Goal: Task Accomplishment & Management: Manage account settings

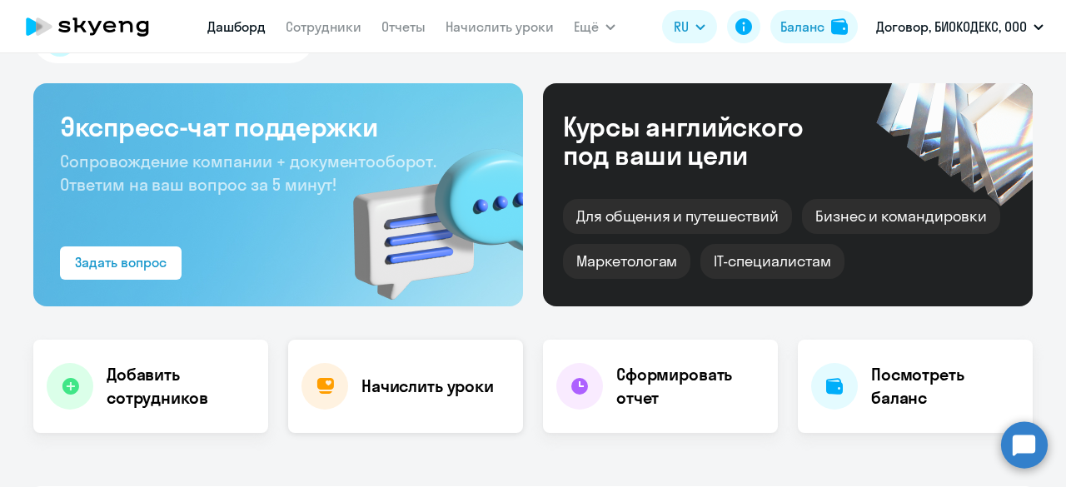
scroll to position [83, 0]
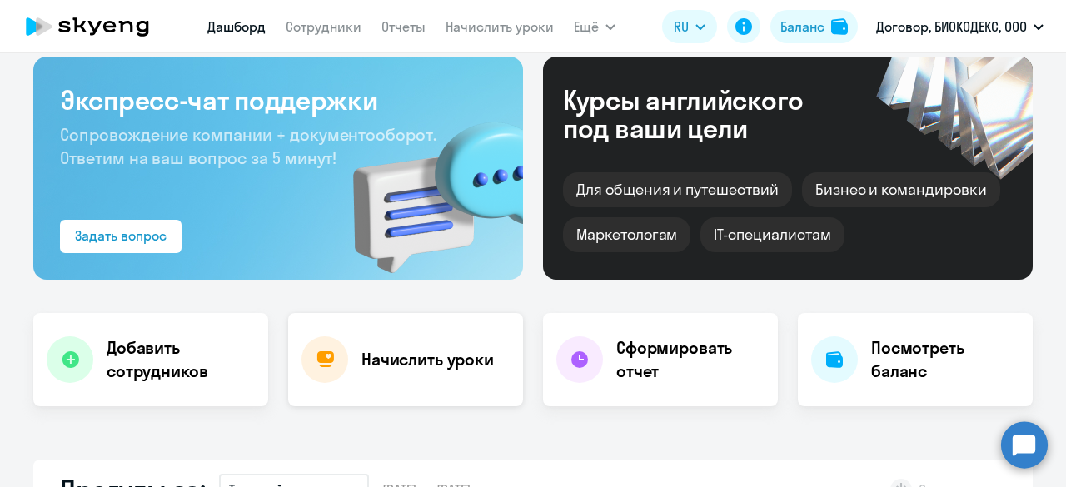
click at [392, 338] on div "Начислить уроки" at bounding box center [405, 359] width 235 height 93
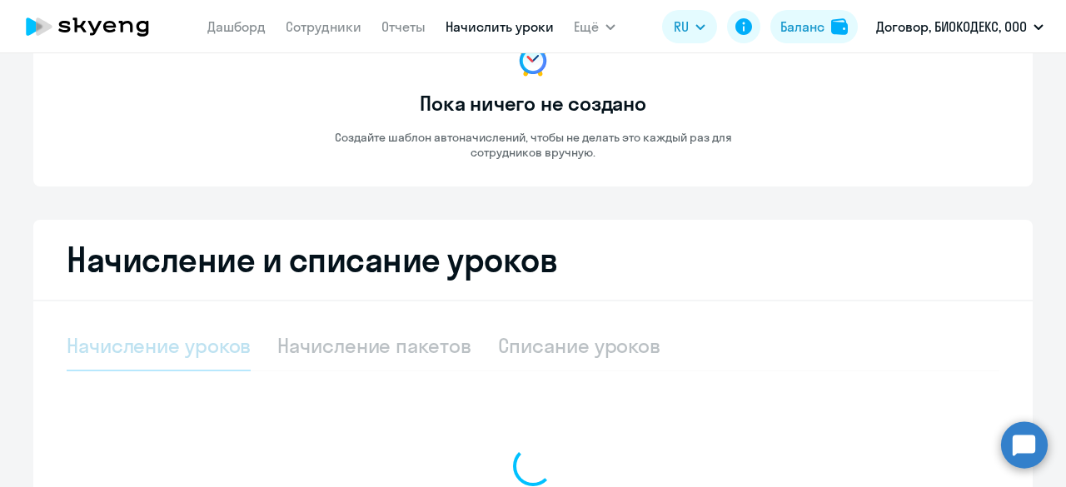
select select "10"
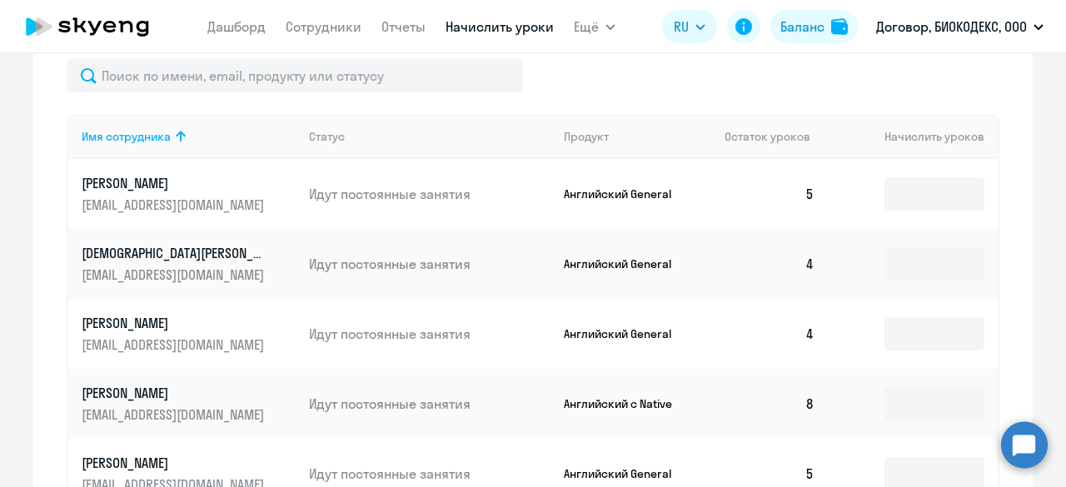
scroll to position [583, 0]
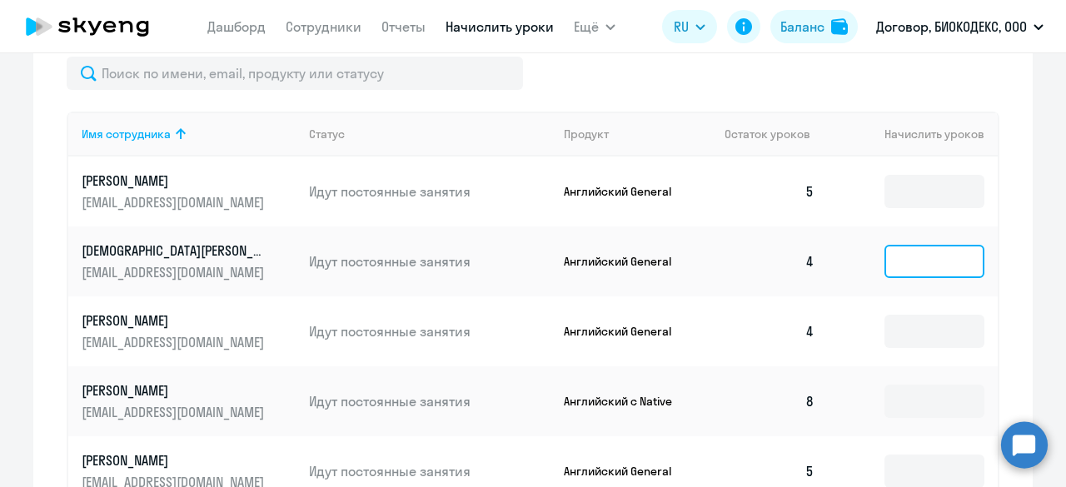
click at [894, 247] on input at bounding box center [934, 261] width 100 height 33
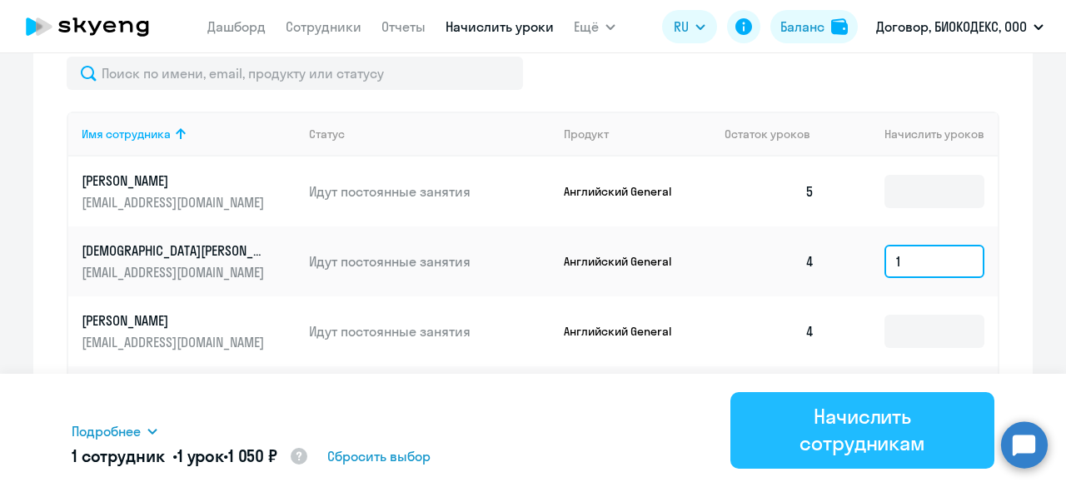
type input "1"
click at [894, 411] on div "Начислить сотрудникам" at bounding box center [862, 429] width 217 height 53
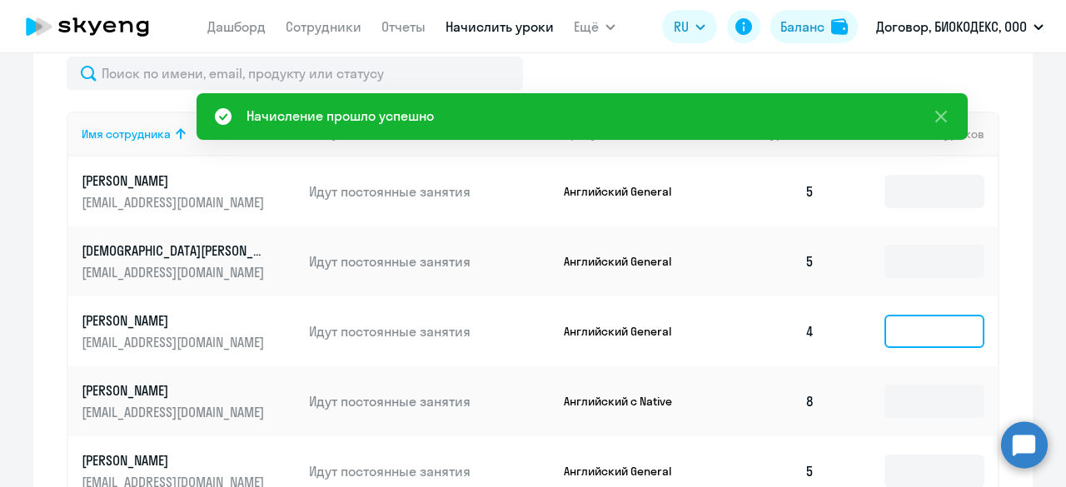
click at [899, 332] on input at bounding box center [934, 331] width 100 height 33
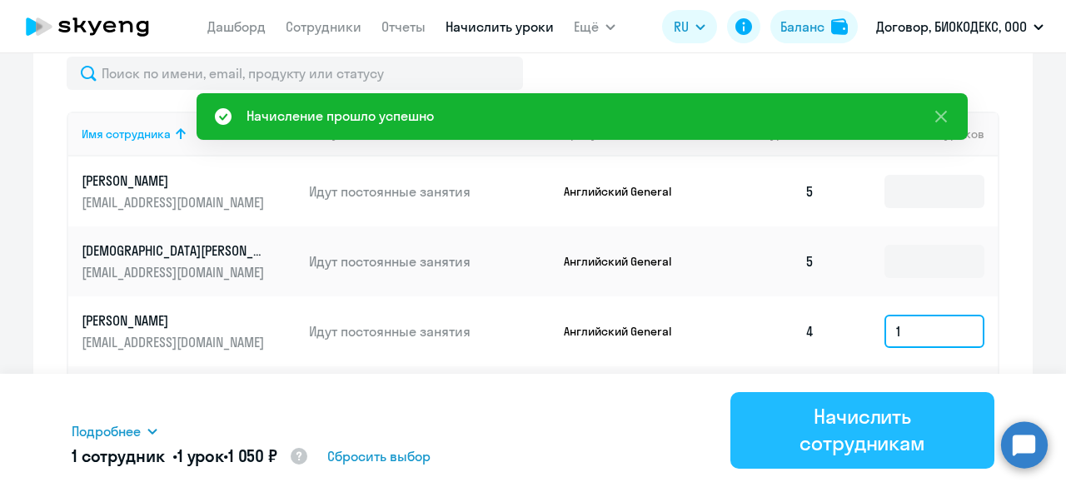
type input "1"
click at [894, 424] on div "Начислить сотрудникам" at bounding box center [862, 429] width 217 height 53
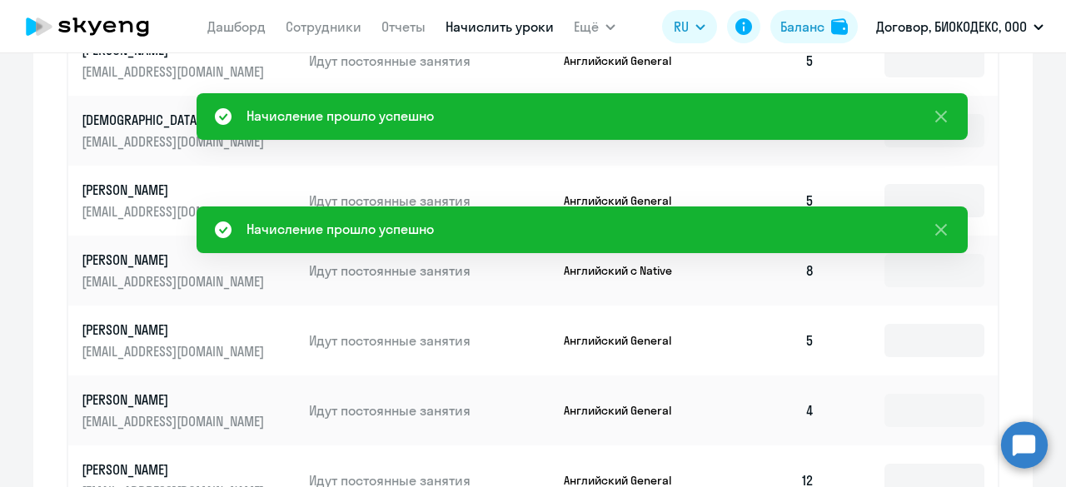
scroll to position [750, 0]
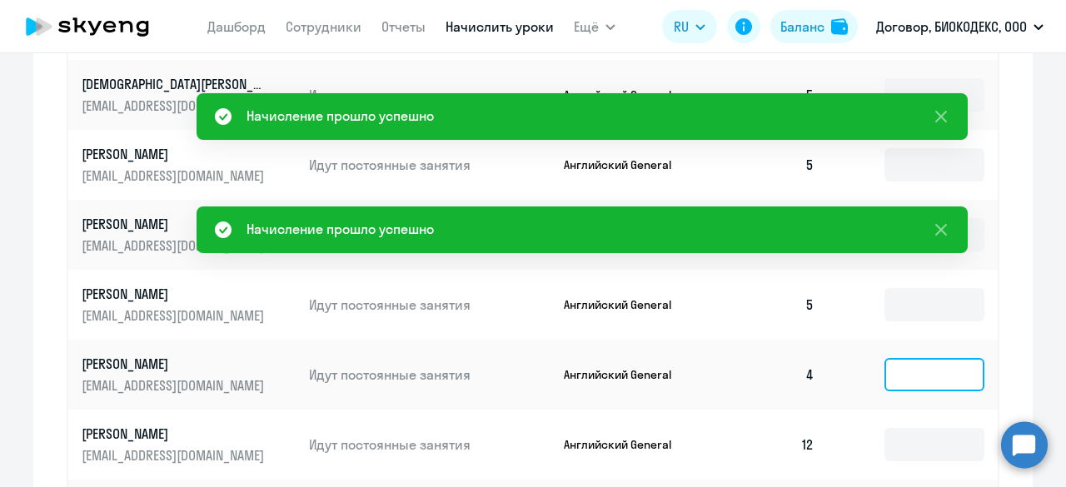
click at [911, 382] on input at bounding box center [934, 374] width 100 height 33
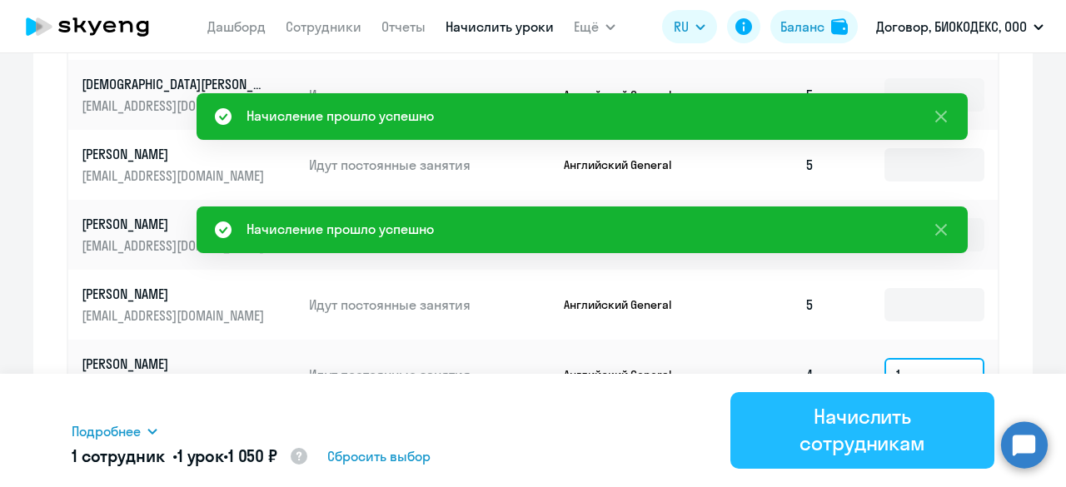
type input "1"
click at [909, 414] on div "Начислить сотрудникам" at bounding box center [862, 429] width 217 height 53
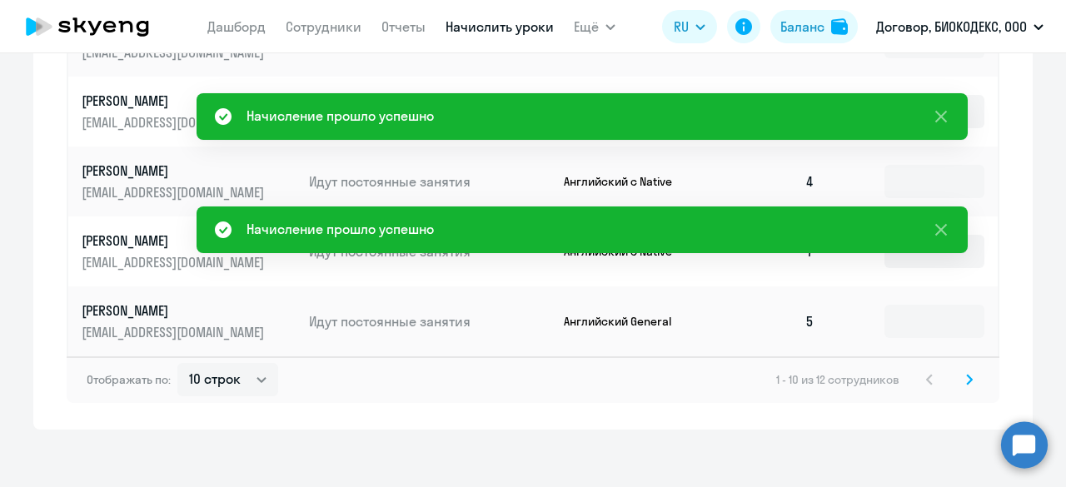
scroll to position [999, 0]
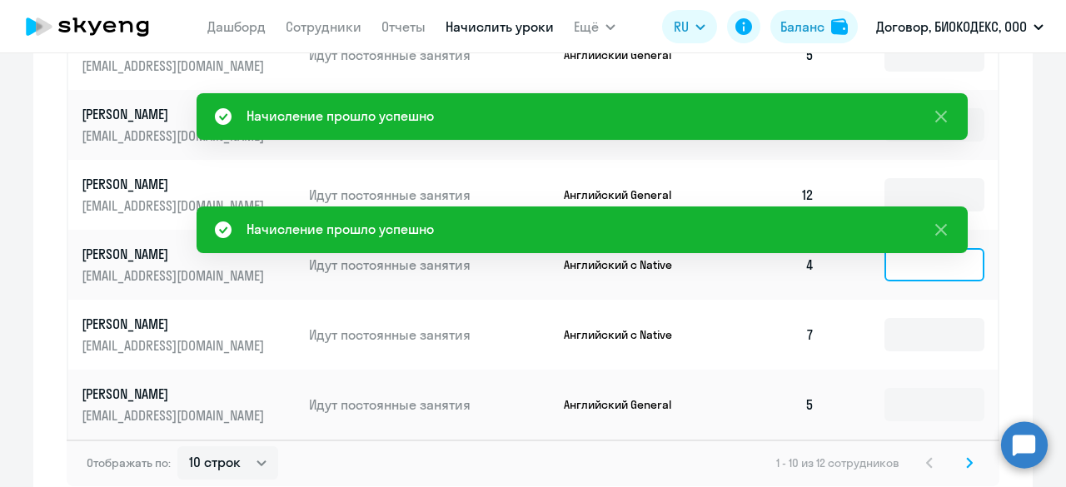
click at [898, 270] on input at bounding box center [934, 264] width 100 height 33
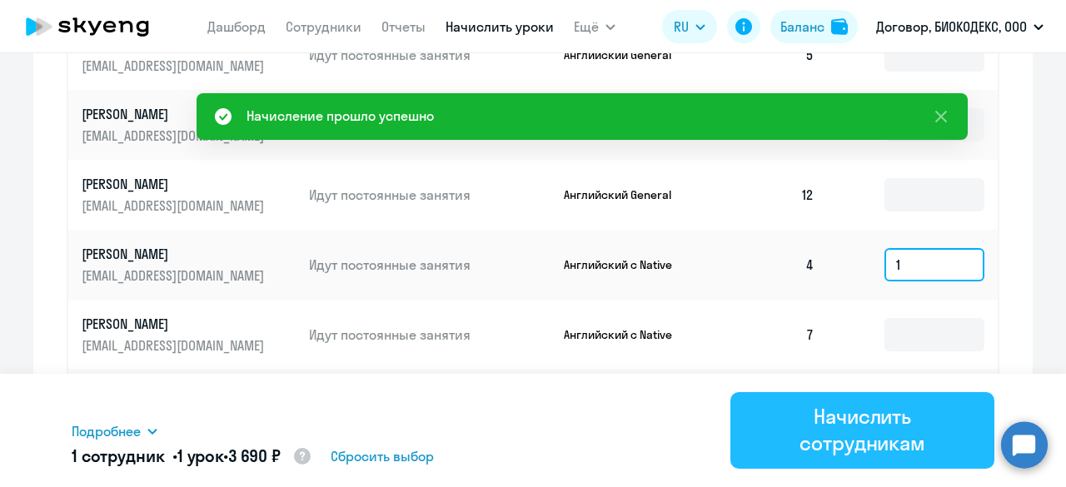
type input "1"
click at [912, 414] on div "Начислить сотрудникам" at bounding box center [862, 429] width 217 height 53
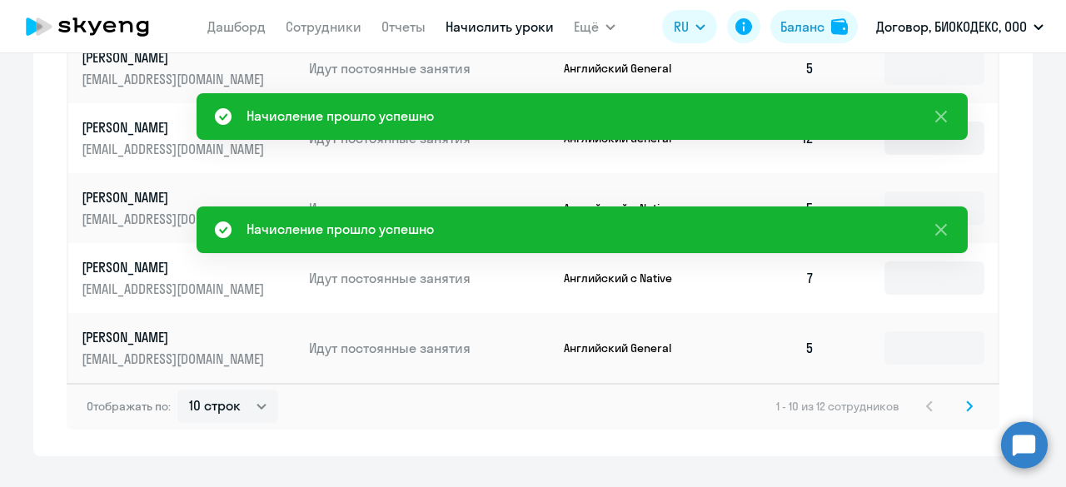
scroll to position [1083, 0]
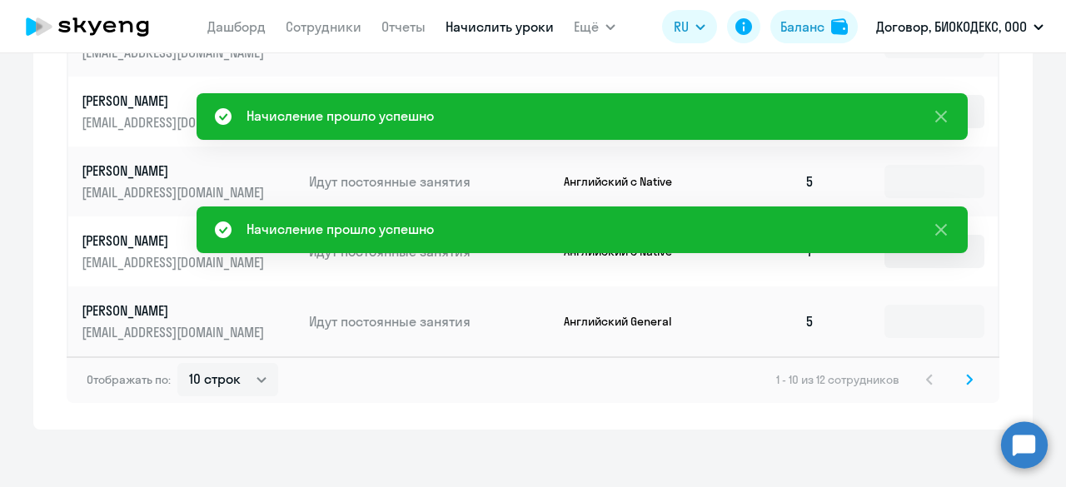
click at [967, 379] on icon at bounding box center [969, 379] width 5 height 9
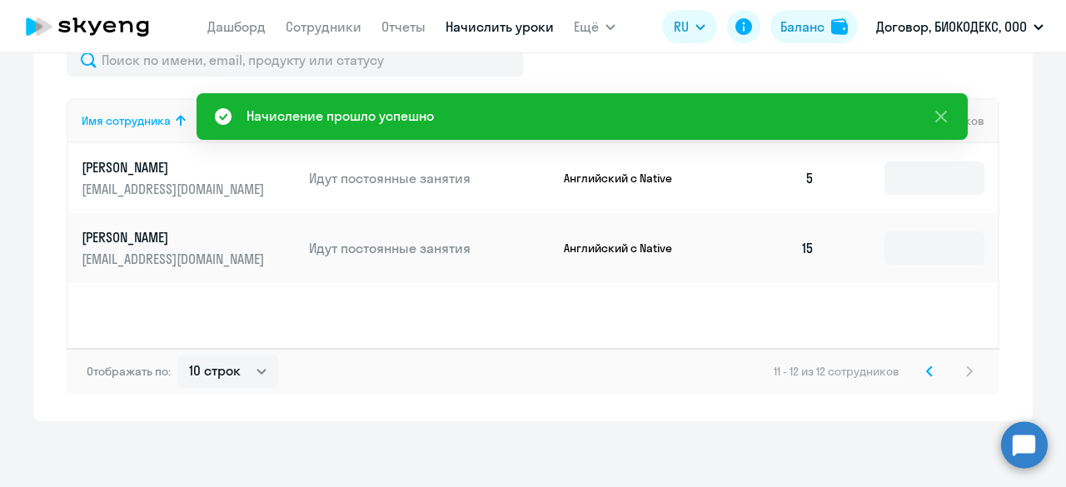
scroll to position [513, 0]
